Goal: Transaction & Acquisition: Obtain resource

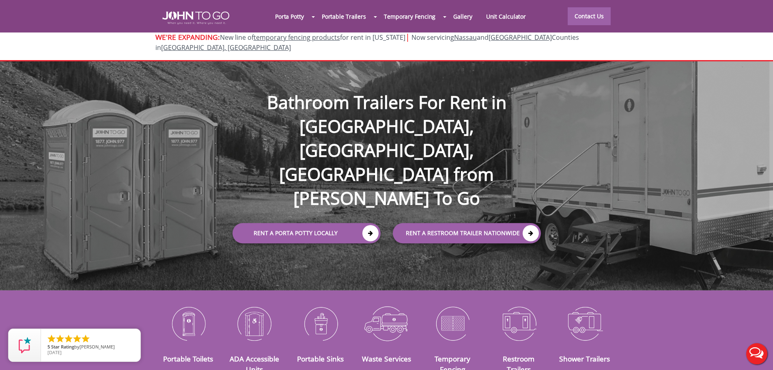
scroll to position [162, 0]
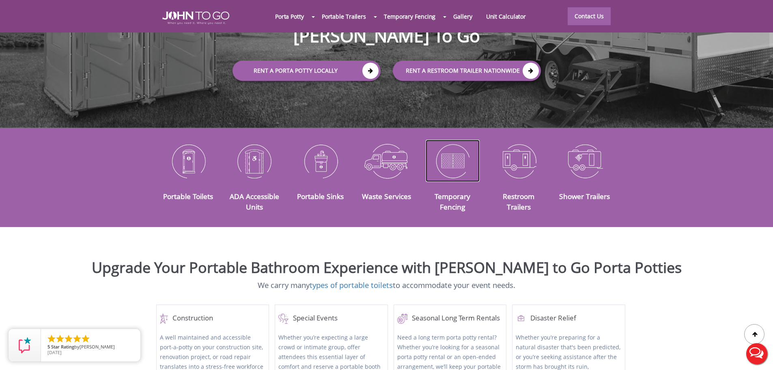
click at [441, 142] on img at bounding box center [453, 161] width 54 height 42
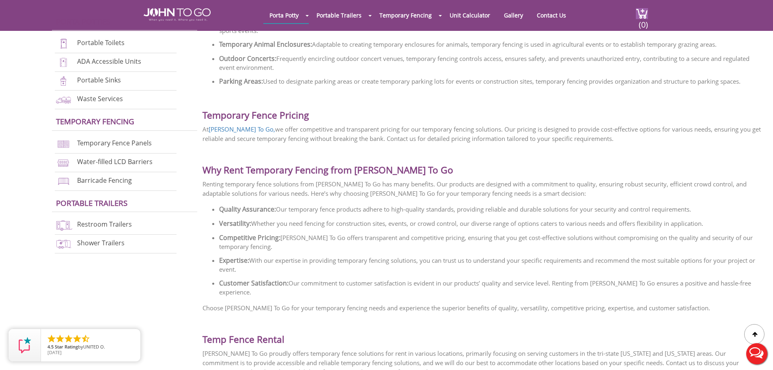
scroll to position [1582, 0]
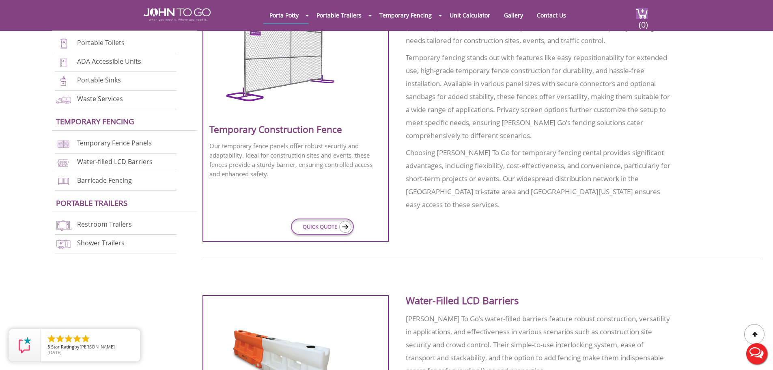
scroll to position [249, 0]
